Goal: Task Accomplishment & Management: Complete application form

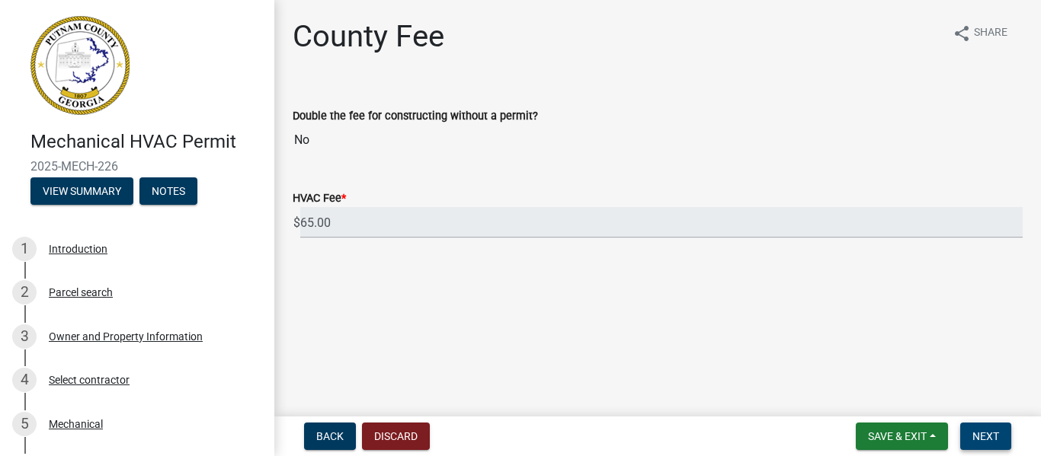
click at [988, 427] on button "Next" at bounding box center [985, 436] width 51 height 27
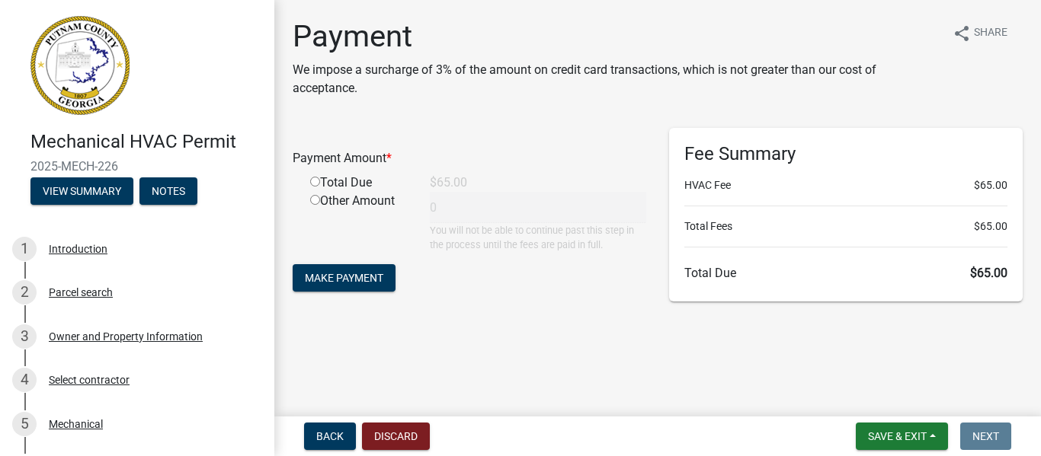
click at [314, 181] on input "radio" at bounding box center [315, 182] width 10 height 10
radio input "true"
type input "65"
click at [328, 275] on span "Make Payment" at bounding box center [344, 278] width 78 height 12
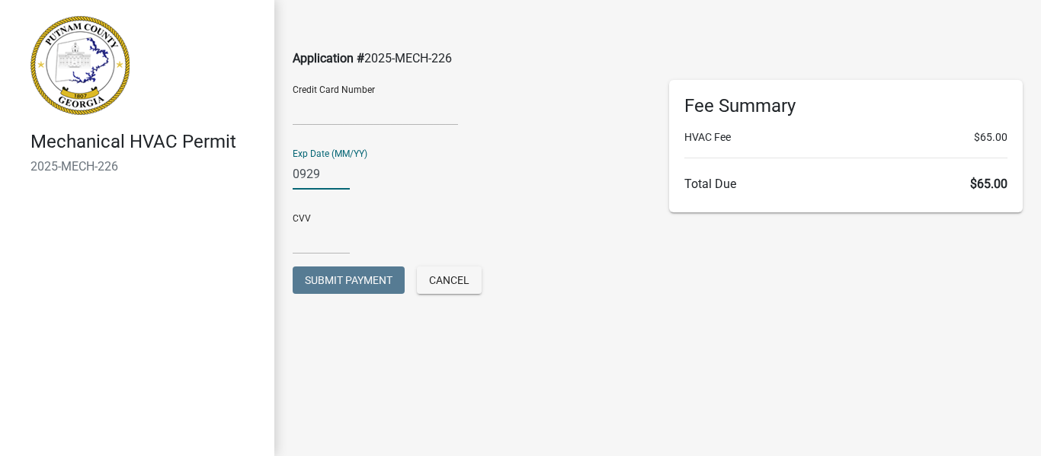
type input "0929"
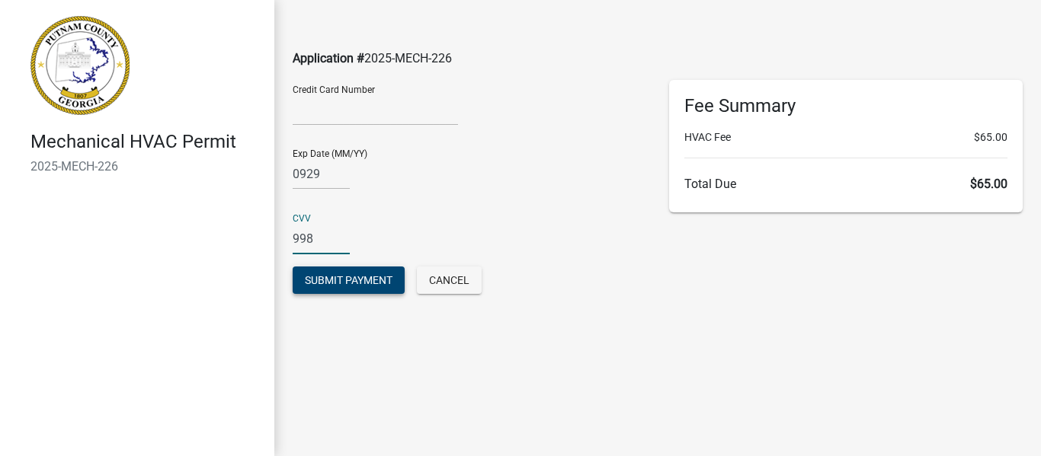
type input "998"
click at [341, 286] on span "Submit Payment" at bounding box center [349, 280] width 88 height 12
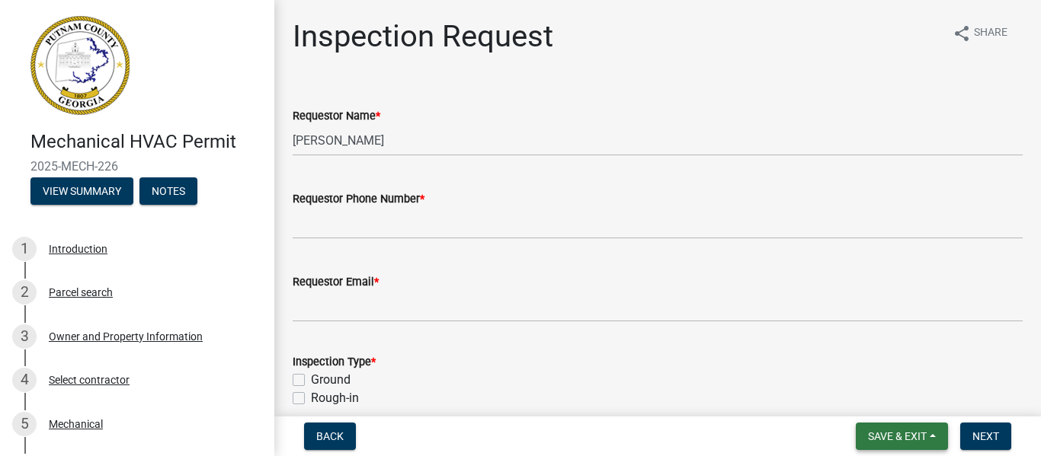
click at [930, 438] on button "Save & Exit" at bounding box center [902, 436] width 92 height 27
click at [870, 396] on button "Save & Exit" at bounding box center [887, 397] width 122 height 37
